Goal: Find specific page/section: Find specific page/section

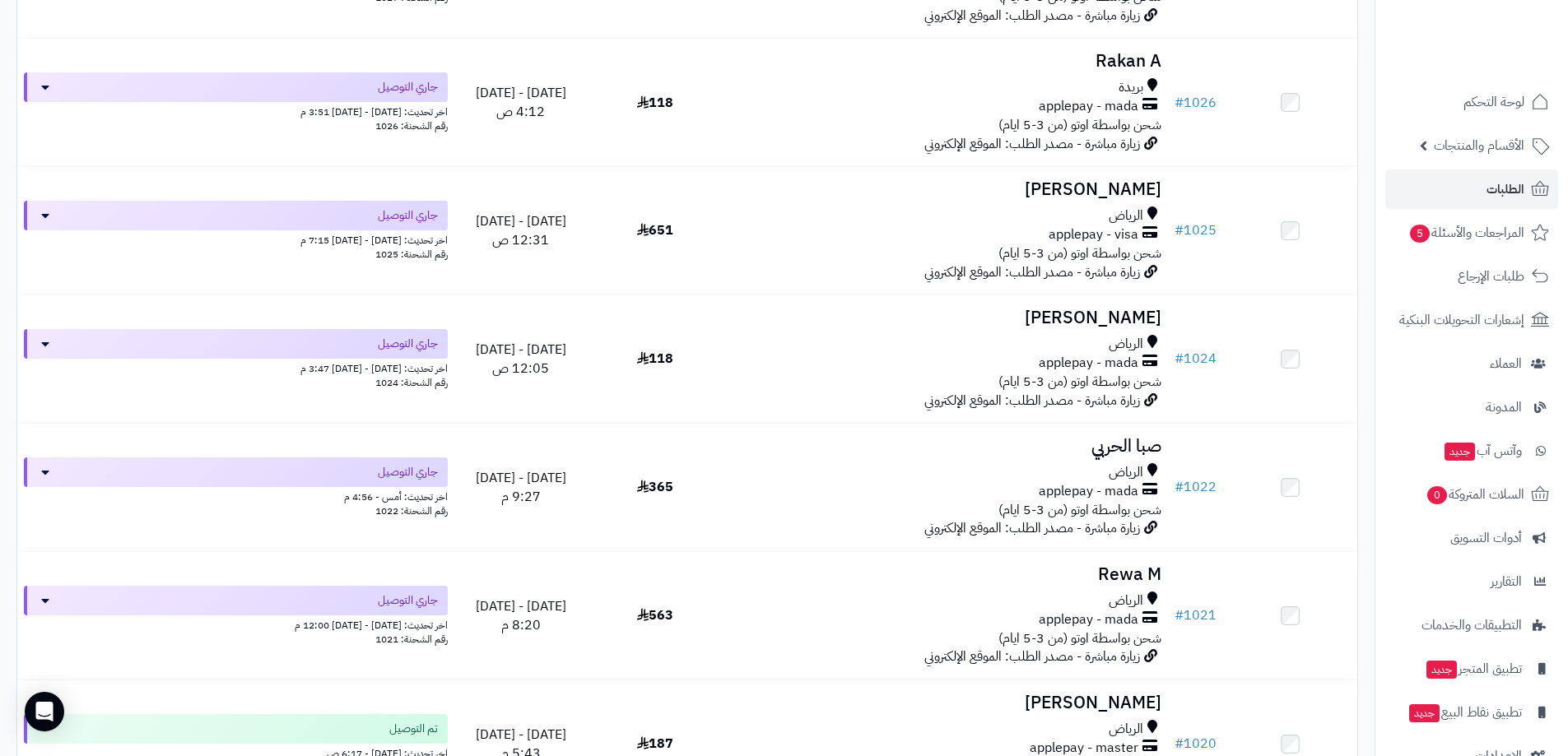
scroll to position [2797, 0]
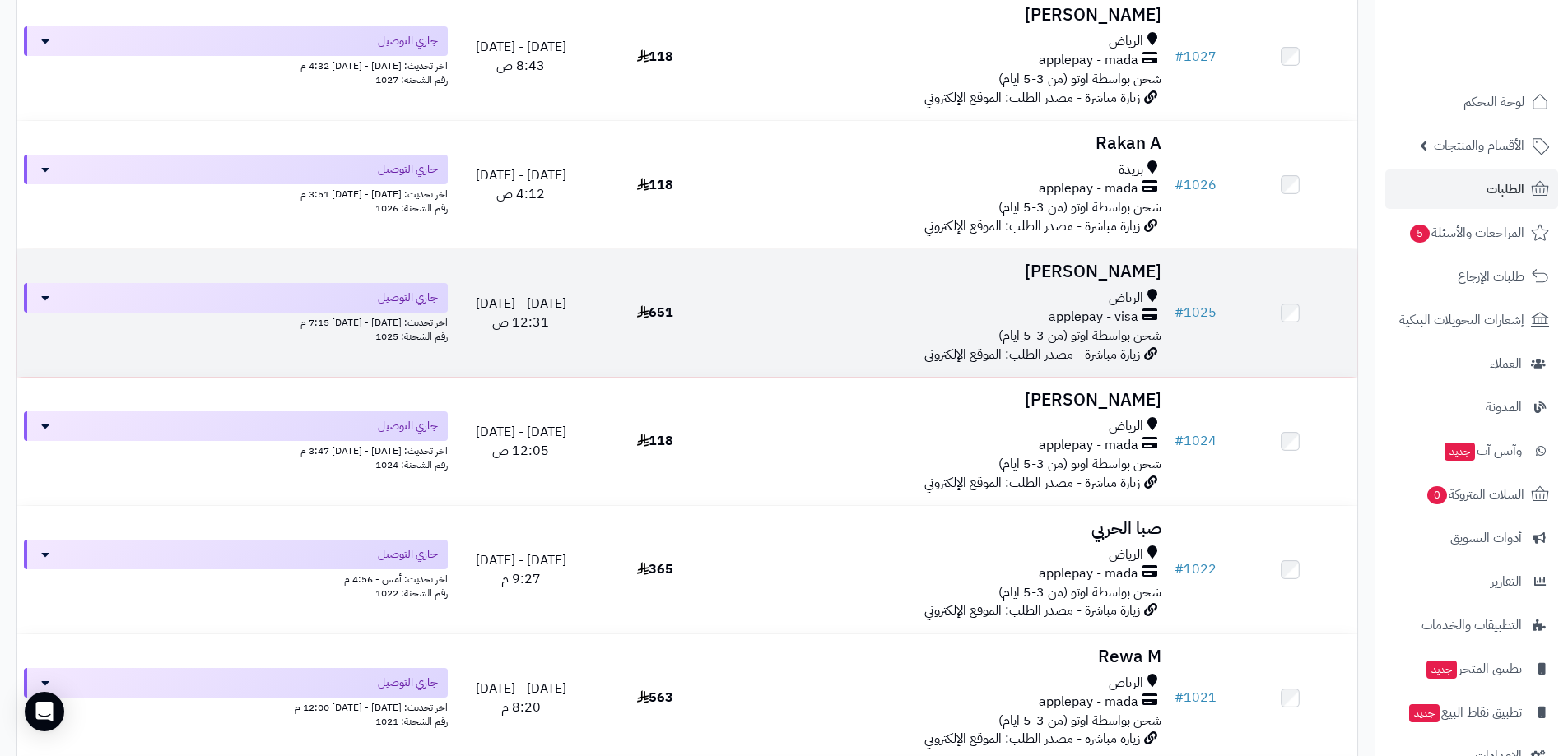
click at [1003, 308] on div "applepay - visa" at bounding box center [944, 317] width 433 height 19
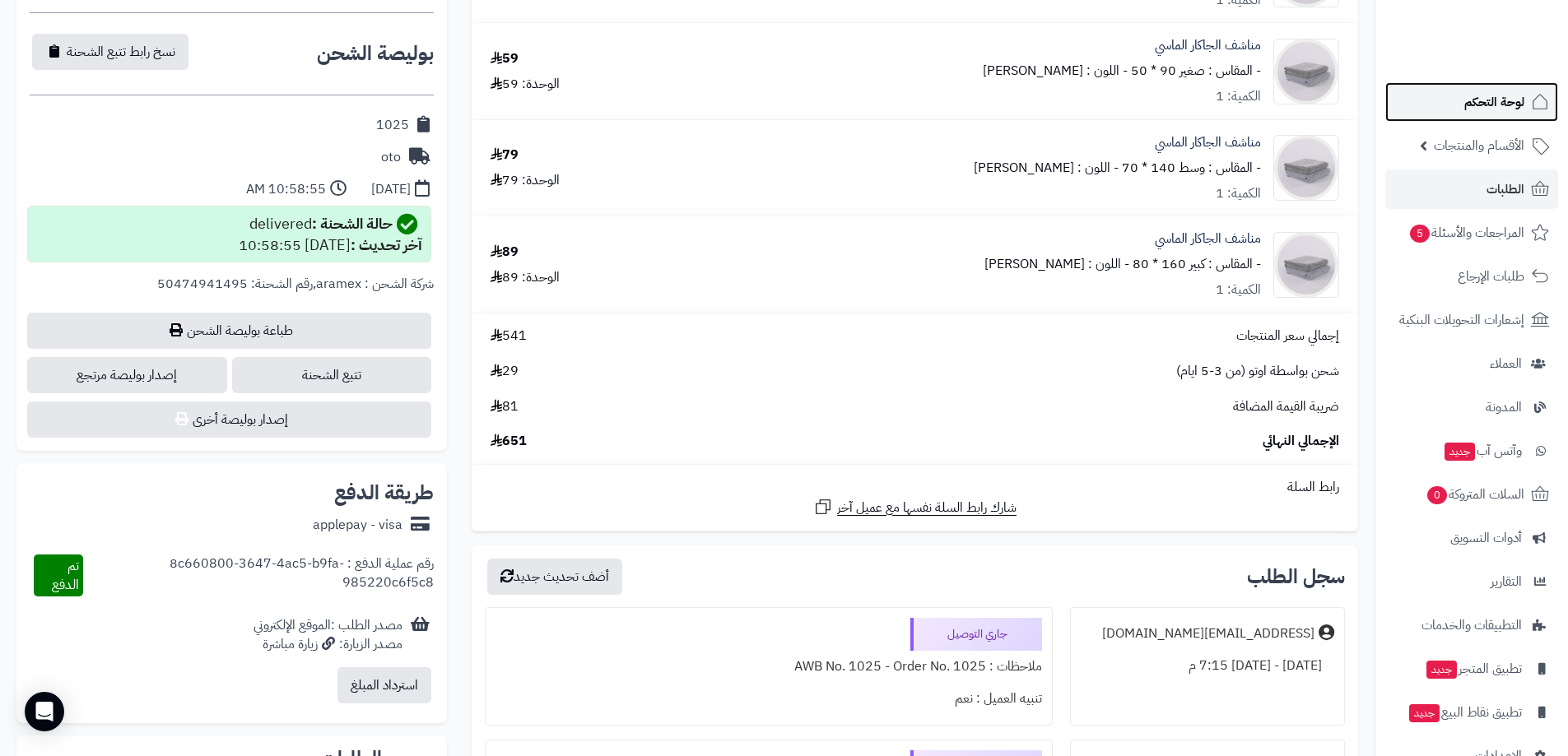
click at [1492, 110] on span "لوحة التحكم" at bounding box center [1494, 102] width 60 height 23
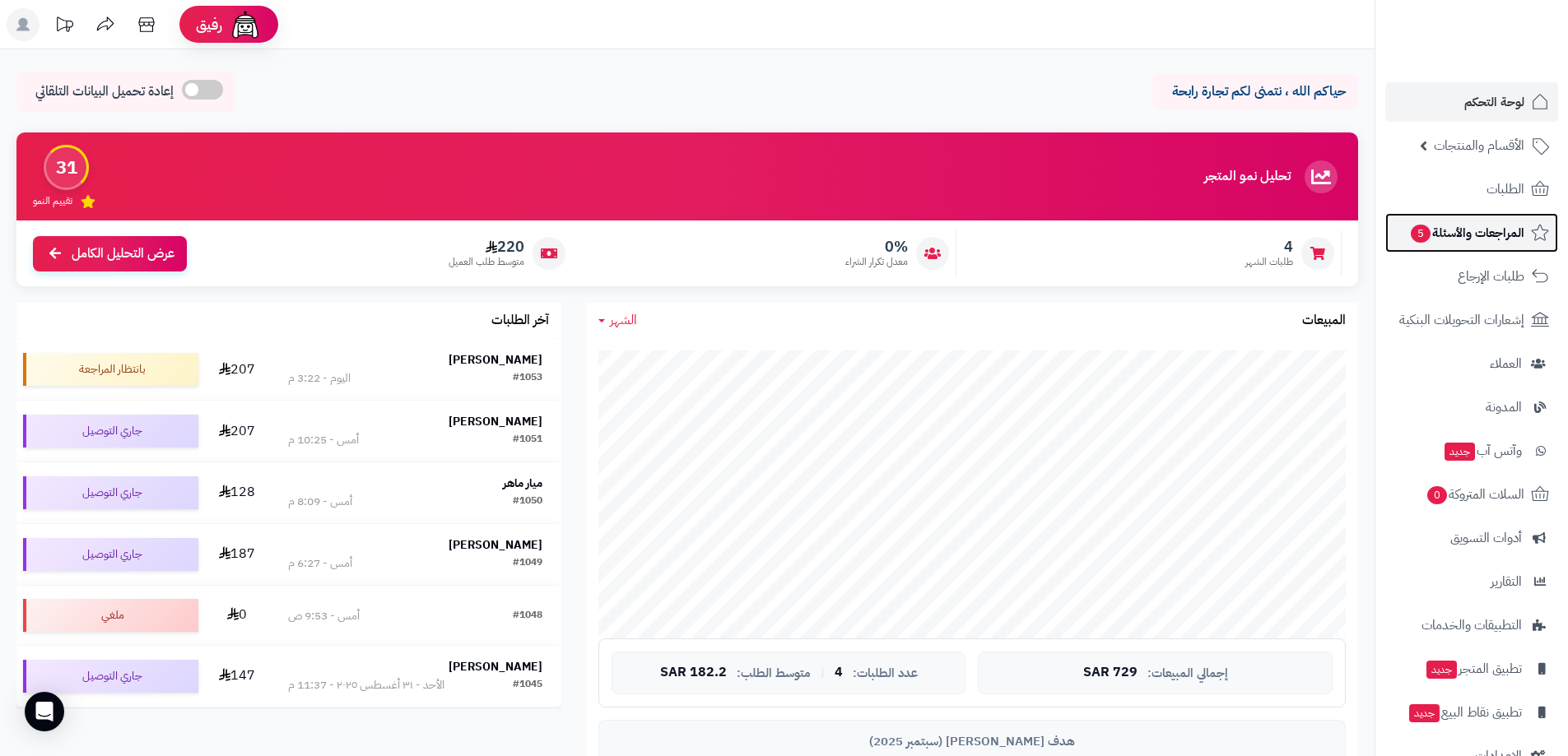
click at [1489, 230] on span "المراجعات والأسئلة 5" at bounding box center [1466, 232] width 115 height 23
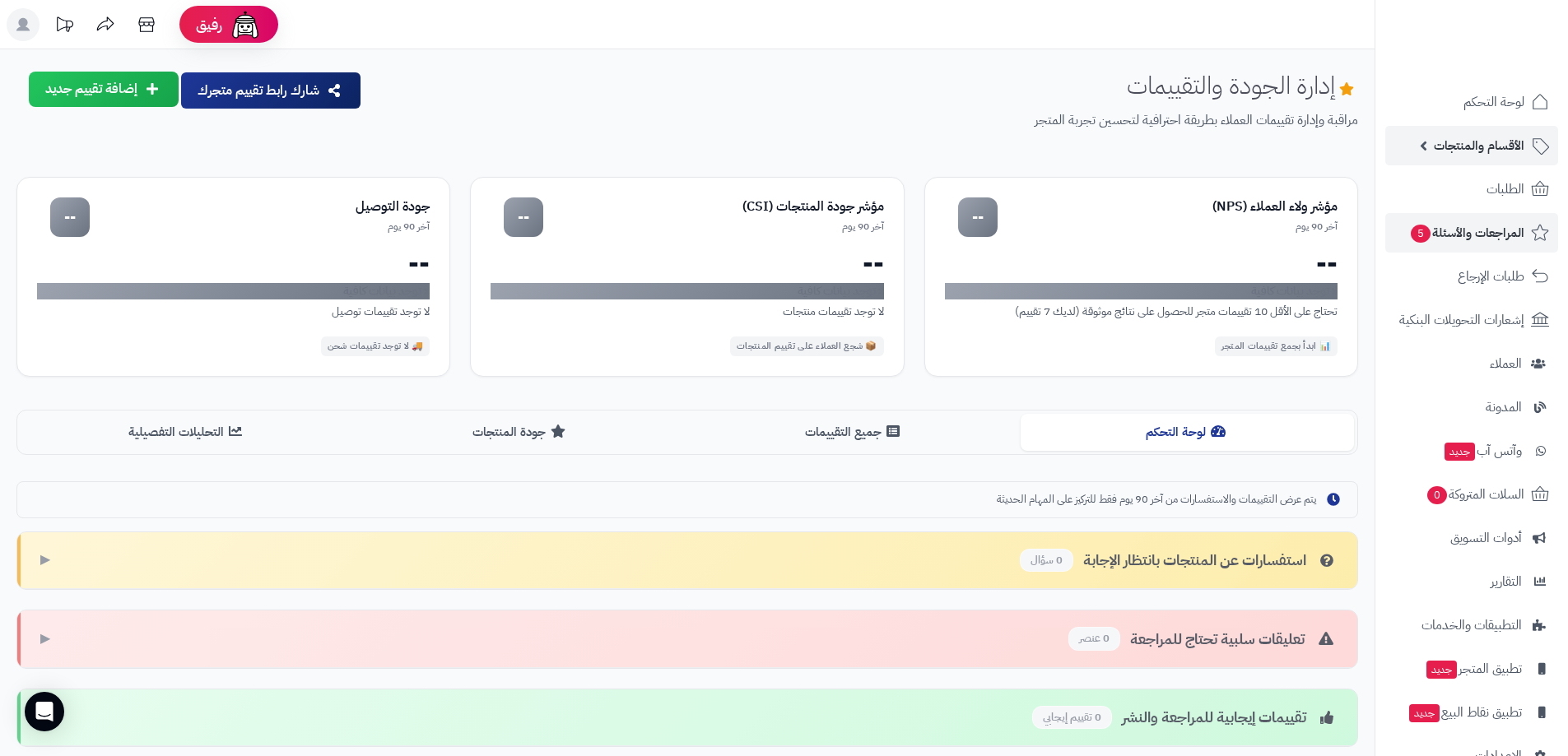
click at [1482, 149] on span "الأقسام والمنتجات" at bounding box center [1479, 145] width 91 height 23
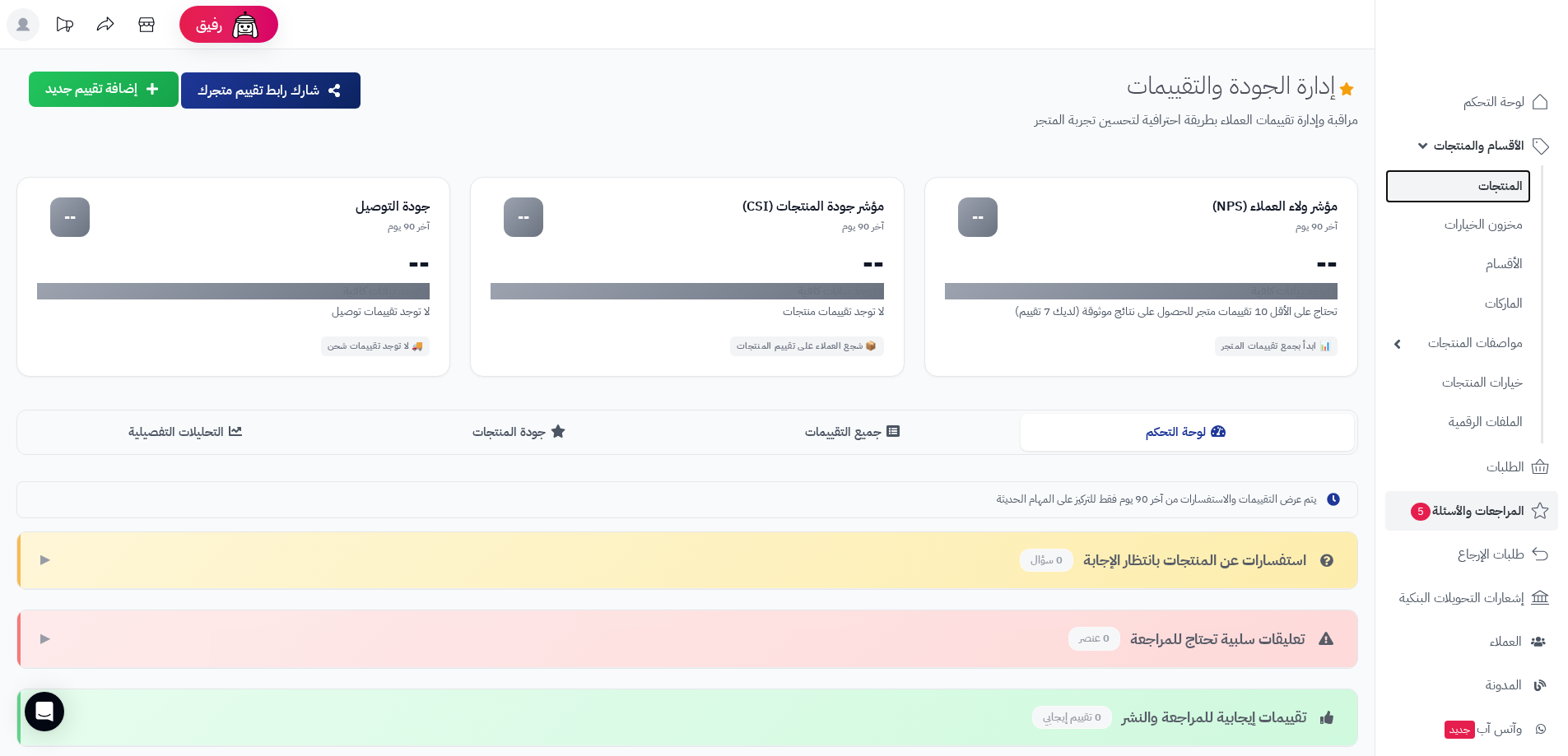
click at [1503, 189] on link "المنتجات" at bounding box center [1458, 187] width 145 height 34
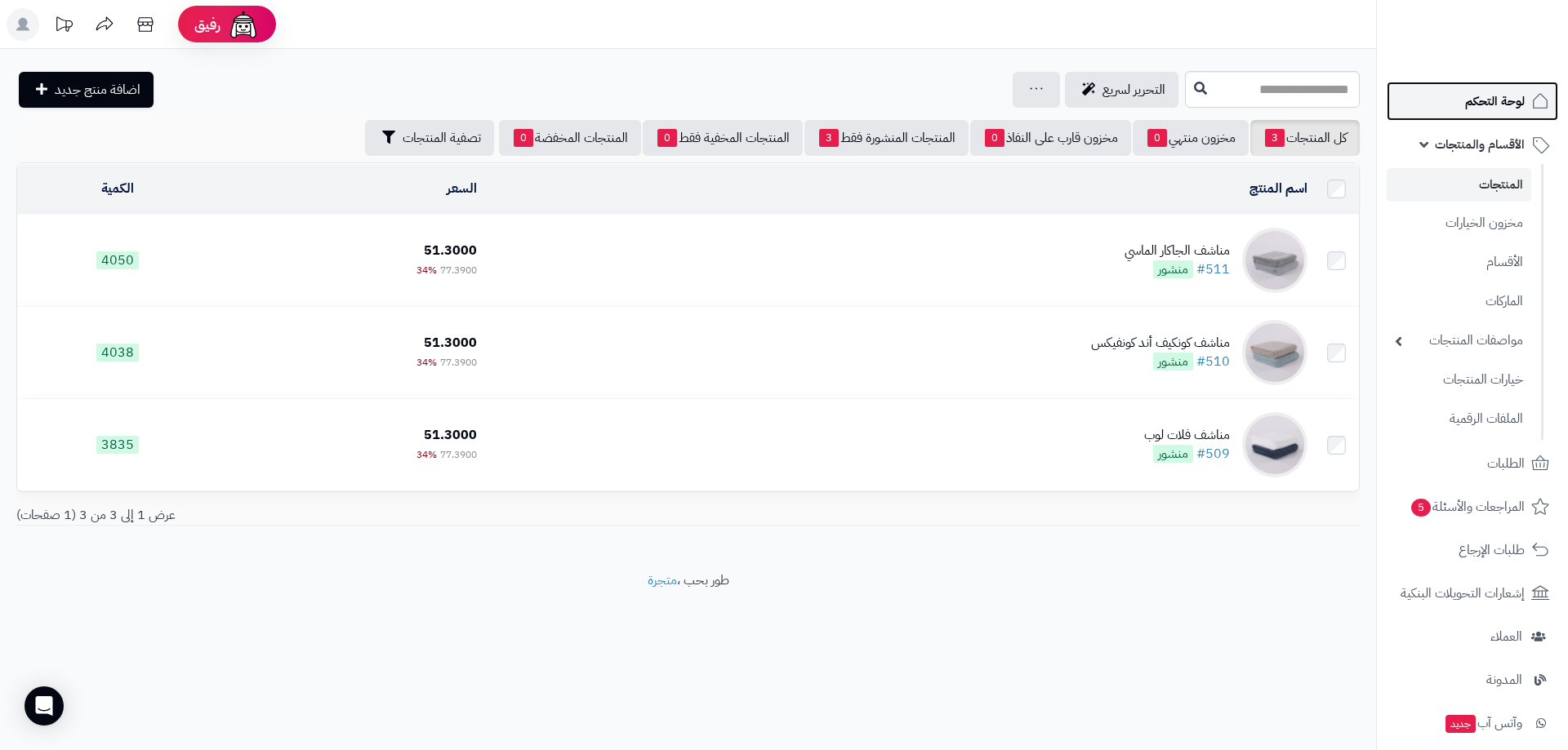
click at [1499, 102] on span "لوحة التحكم" at bounding box center [1495, 101] width 60 height 22
